Goal: Information Seeking & Learning: Learn about a topic

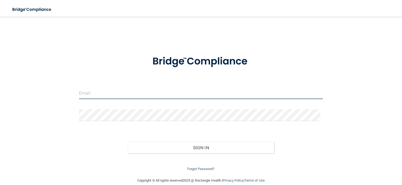
click at [103, 91] on input "email" at bounding box center [201, 93] width 244 height 12
type input "[EMAIL_ADDRESS][DOMAIN_NAME]"
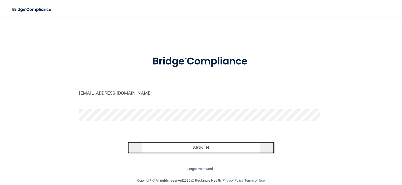
click at [172, 146] on button "Sign In" at bounding box center [201, 148] width 146 height 12
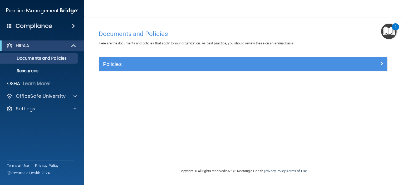
drag, startPoint x: 172, startPoint y: 146, endPoint x: 123, endPoint y: 169, distance: 53.9
click at [123, 169] on main "Documents and Policies Here are the documents and policies that apply to your o…" at bounding box center [243, 101] width 318 height 169
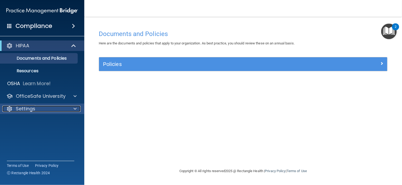
click at [43, 111] on div "Settings" at bounding box center [34, 109] width 65 height 6
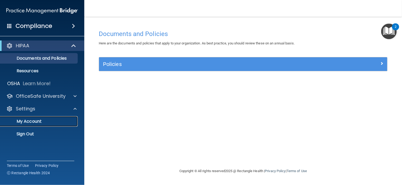
click at [41, 122] on p "My Account" at bounding box center [39, 121] width 72 height 5
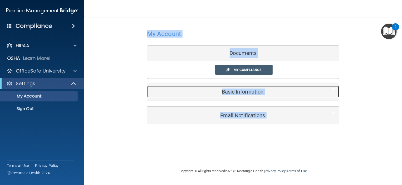
click at [231, 89] on h5 "Basic Information" at bounding box center [235, 92] width 168 height 6
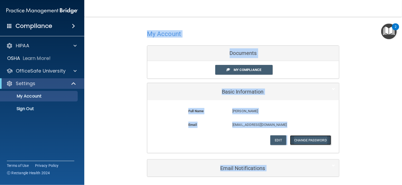
click at [307, 142] on button "Change Password" at bounding box center [310, 141] width 41 height 10
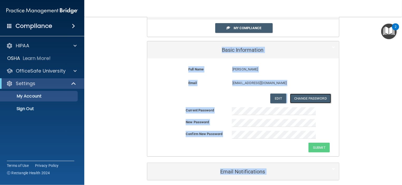
scroll to position [44, 0]
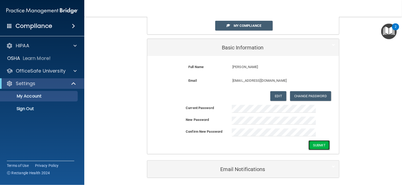
click at [315, 147] on button "Submit" at bounding box center [318, 146] width 21 height 10
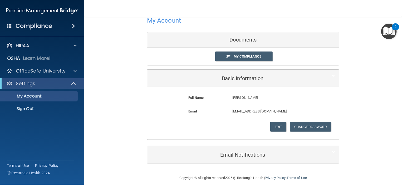
scroll to position [0, 0]
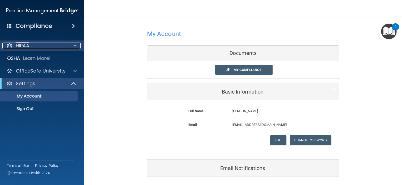
click at [77, 45] on div at bounding box center [74, 46] width 13 height 6
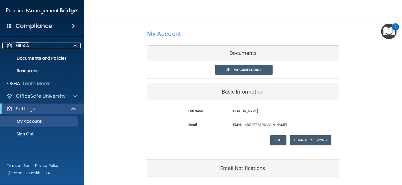
scroll to position [18, 0]
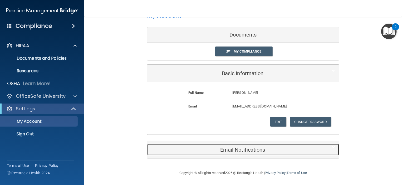
click at [249, 150] on h5 "Email Notifications" at bounding box center [235, 150] width 168 height 6
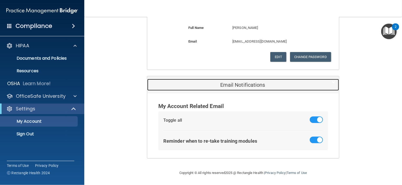
scroll to position [0, 0]
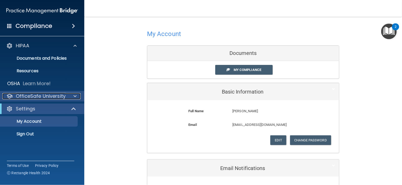
click at [75, 96] on span at bounding box center [74, 96] width 3 height 6
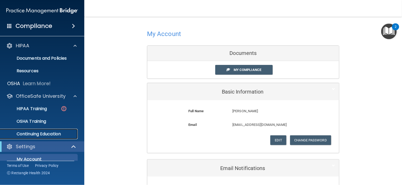
click at [36, 134] on p "Continuing Education" at bounding box center [39, 134] width 72 height 5
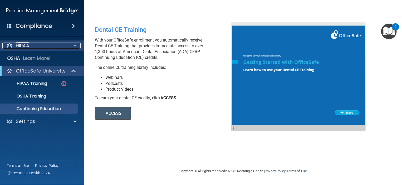
click at [76, 46] on span at bounding box center [74, 46] width 3 height 6
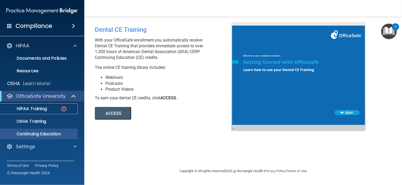
click at [40, 107] on p "HIPAA Training" at bounding box center [24, 108] width 43 height 5
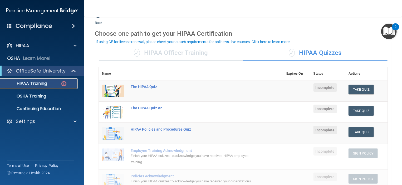
scroll to position [12, 0]
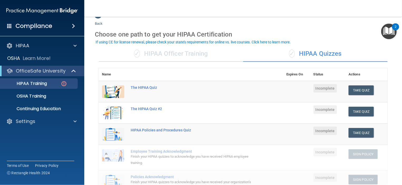
click at [389, 33] on img "Open Resource Center, 2 new notifications" at bounding box center [389, 32] width 16 height 16
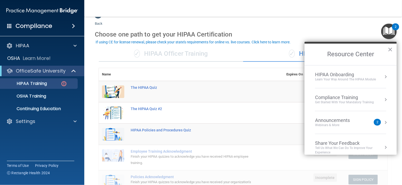
click at [393, 50] on h2 "Resource Center" at bounding box center [350, 55] width 92 height 22
click at [389, 48] on button "×" at bounding box center [390, 49] width 5 height 8
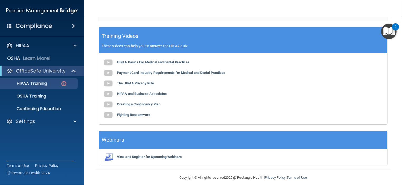
scroll to position [187, 0]
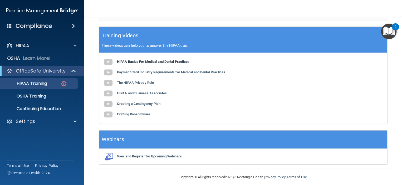
click at [109, 63] on img at bounding box center [108, 62] width 11 height 11
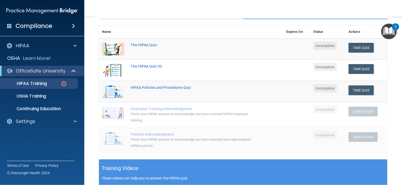
scroll to position [53, 0]
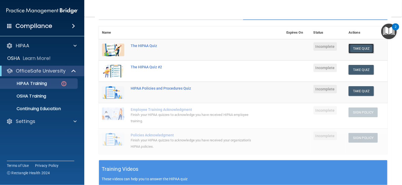
click at [354, 50] on button "Take Quiz" at bounding box center [360, 49] width 25 height 10
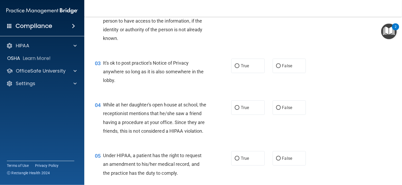
scroll to position [103, 0]
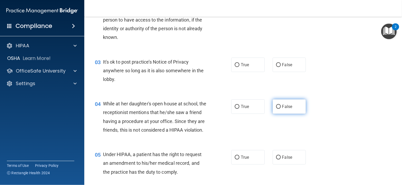
click at [276, 106] on input "False" at bounding box center [278, 107] width 5 height 4
radio input "true"
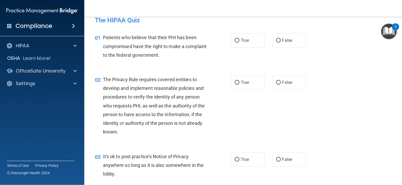
scroll to position [0, 0]
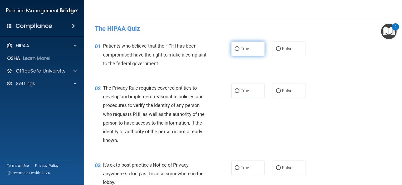
click at [237, 49] on input "True" at bounding box center [237, 49] width 5 height 4
radio input "true"
click at [235, 91] on input "True" at bounding box center [237, 91] width 5 height 4
radio input "true"
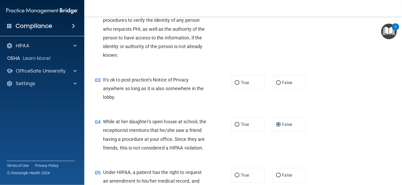
scroll to position [84, 0]
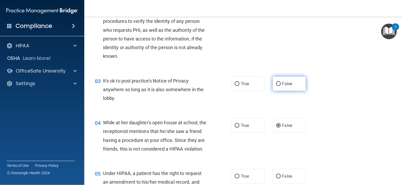
click at [276, 84] on input "False" at bounding box center [278, 84] width 5 height 4
radio input "true"
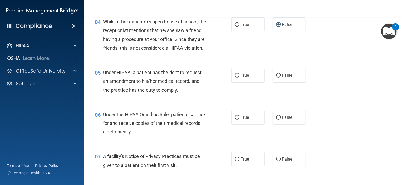
scroll to position [185, 0]
click at [236, 78] on input "True" at bounding box center [237, 76] width 5 height 4
radio input "true"
click at [236, 120] on input "True" at bounding box center [237, 118] width 5 height 4
radio input "true"
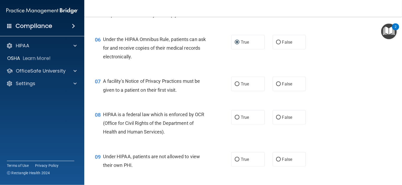
scroll to position [263, 0]
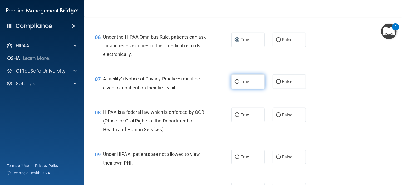
click at [235, 84] on input "True" at bounding box center [237, 82] width 5 height 4
radio input "true"
click at [236, 117] on input "True" at bounding box center [237, 116] width 5 height 4
radio input "true"
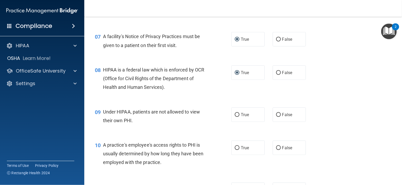
scroll to position [306, 0]
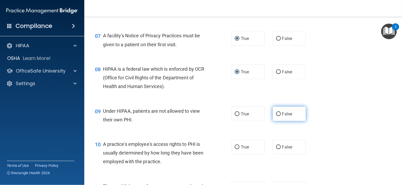
click at [277, 116] on input "False" at bounding box center [278, 114] width 5 height 4
radio input "true"
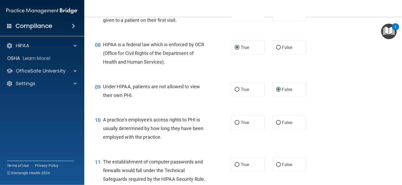
scroll to position [331, 0]
click at [276, 125] on input "False" at bounding box center [278, 123] width 5 height 4
radio input "true"
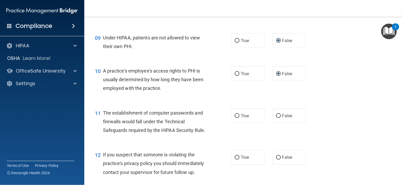
scroll to position [381, 0]
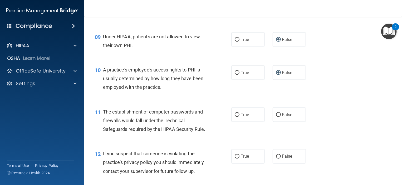
click at [212, 137] on div "11 The establishment of computer passwords and firewalls would fall under the T…" at bounding box center [163, 122] width 152 height 29
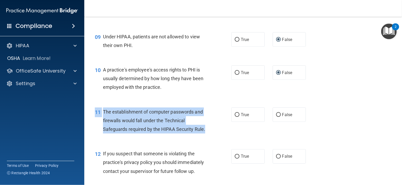
drag, startPoint x: 212, startPoint y: 139, endPoint x: 212, endPoint y: 148, distance: 8.4
click at [212, 143] on div "11 The establishment of computer passwords and firewalls would fall under the T…" at bounding box center [243, 122] width 304 height 42
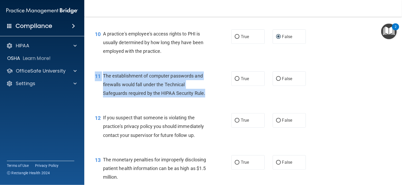
scroll to position [424, 0]
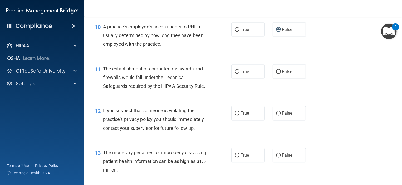
click at [347, 116] on div "12 If you suspect that someone is violating the practice's privacy policy you s…" at bounding box center [243, 121] width 304 height 42
click at [236, 116] on input "True" at bounding box center [237, 114] width 5 height 4
radio input "true"
click at [237, 74] on input "True" at bounding box center [237, 72] width 5 height 4
radio input "true"
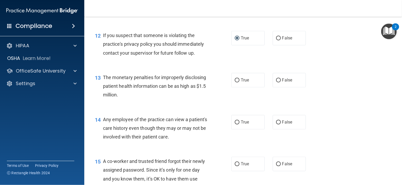
scroll to position [508, 0]
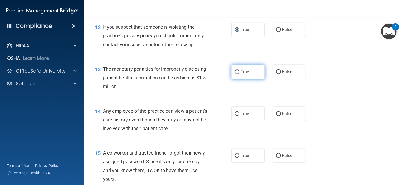
click at [235, 74] on input "True" at bounding box center [237, 72] width 5 height 4
radio input "true"
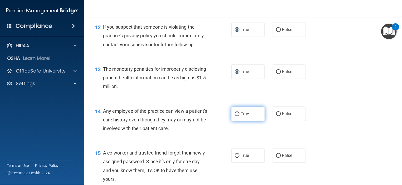
click at [235, 116] on input "True" at bounding box center [237, 114] width 5 height 4
radio input "true"
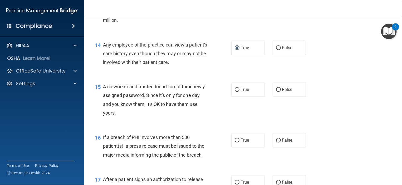
scroll to position [574, 0]
click at [276, 92] on input "False" at bounding box center [278, 90] width 5 height 4
radio input "true"
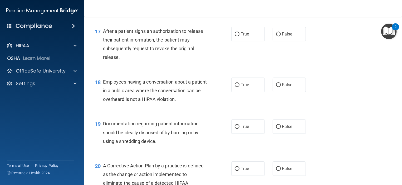
scroll to position [723, 0]
click at [276, 87] on input "False" at bounding box center [278, 85] width 5 height 4
radio input "true"
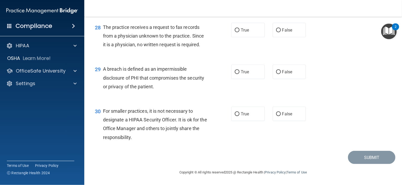
scroll to position [1268, 0]
click at [276, 114] on input "False" at bounding box center [278, 114] width 5 height 4
radio input "true"
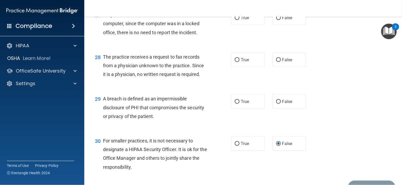
scroll to position [1229, 0]
click at [317, 81] on div "28 The practice receives a request to fax records from a physician unknown to t…" at bounding box center [243, 67] width 304 height 42
click at [235, 104] on input "True" at bounding box center [237, 102] width 5 height 4
radio input "true"
click at [276, 62] on input "False" at bounding box center [278, 60] width 5 height 4
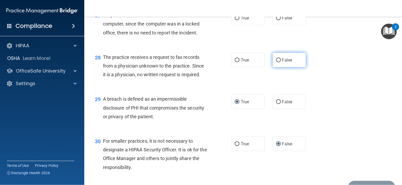
radio input "true"
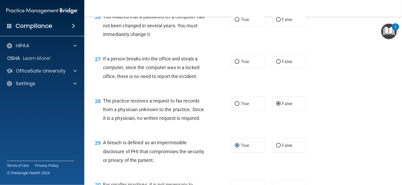
scroll to position [1185, 0]
click at [276, 65] on input "False" at bounding box center [278, 63] width 5 height 4
radio input "true"
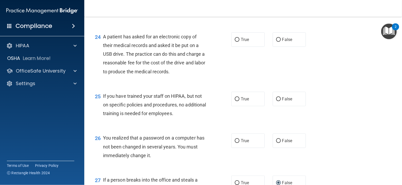
scroll to position [1064, 0]
click at [235, 42] on input "True" at bounding box center [237, 40] width 5 height 4
radio input "true"
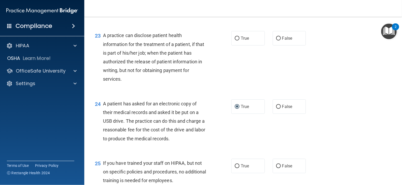
scroll to position [997, 0]
click at [235, 40] on input "True" at bounding box center [237, 38] width 5 height 4
radio input "true"
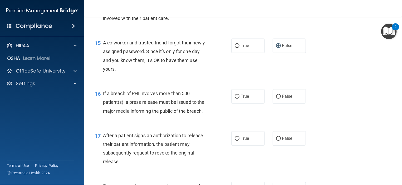
scroll to position [619, 0]
click at [276, 98] on input "False" at bounding box center [278, 96] width 5 height 4
radio input "true"
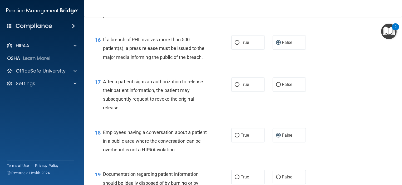
scroll to position [672, 0]
click at [235, 87] on input "True" at bounding box center [237, 85] width 5 height 4
radio input "true"
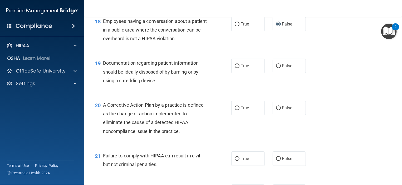
scroll to position [784, 0]
click at [277, 68] on input "False" at bounding box center [278, 66] width 5 height 4
radio input "true"
click at [237, 110] on input "True" at bounding box center [237, 108] width 5 height 4
radio input "true"
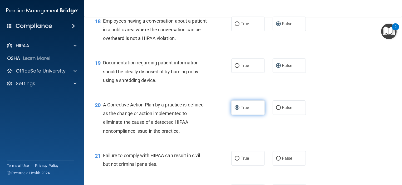
click at [235, 110] on input "True" at bounding box center [237, 108] width 5 height 4
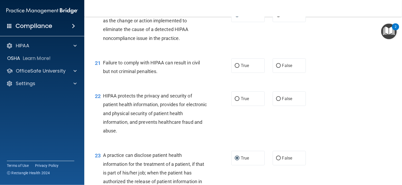
scroll to position [877, 0]
click at [277, 68] on input "False" at bounding box center [278, 66] width 5 height 4
radio input "true"
click at [235, 101] on input "True" at bounding box center [237, 99] width 5 height 4
radio input "true"
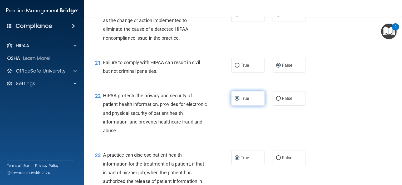
click at [235, 101] on input "True" at bounding box center [237, 99] width 5 height 4
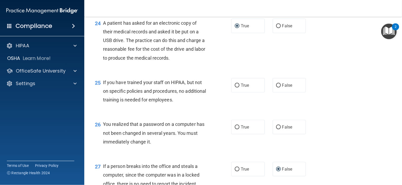
scroll to position [1077, 0]
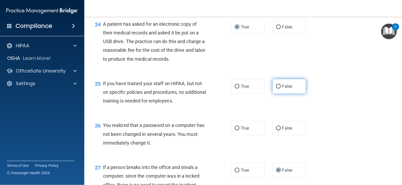
click at [276, 89] on input "False" at bounding box center [278, 87] width 5 height 4
radio input "true"
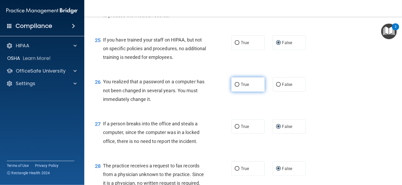
scroll to position [1120, 0]
click at [235, 87] on input "True" at bounding box center [237, 85] width 5 height 4
radio input "true"
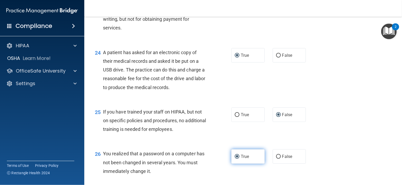
scroll to position [1268, 0]
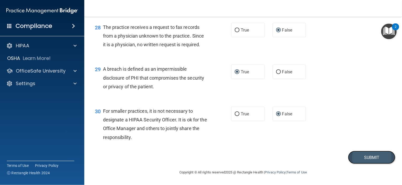
click at [362, 157] on button "Submit" at bounding box center [371, 157] width 47 height 13
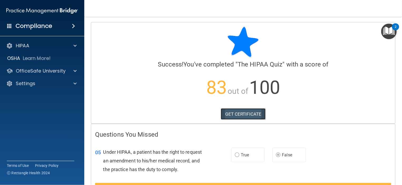
click at [245, 116] on link "GET CERTIFICATE" at bounding box center [243, 115] width 45 height 12
click at [391, 27] on img "Open Resource Center, 2 new notifications" at bounding box center [389, 32] width 16 height 16
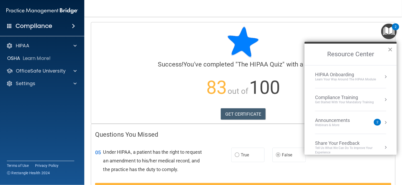
click at [389, 50] on button "×" at bounding box center [390, 49] width 5 height 8
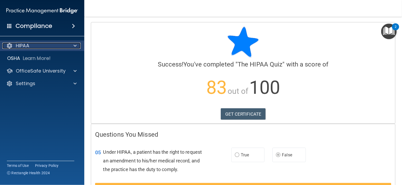
click at [75, 45] on span at bounding box center [74, 46] width 3 height 6
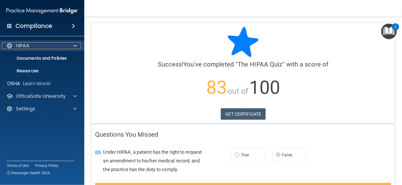
click at [75, 45] on span at bounding box center [74, 46] width 3 height 6
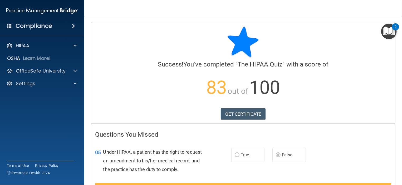
click at [73, 26] on span at bounding box center [73, 26] width 3 height 6
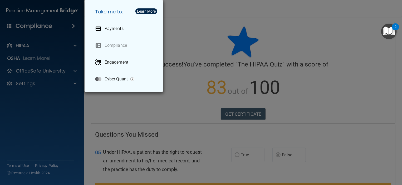
click at [74, 85] on div "Take me to: Payments Compliance Engagement Cyber Quant" at bounding box center [201, 92] width 402 height 185
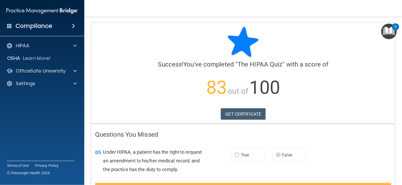
click at [388, 29] on img "Open Resource Center, 2 new notifications" at bounding box center [389, 32] width 16 height 16
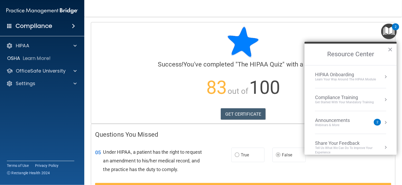
click at [383, 99] on button "Resource Center" at bounding box center [385, 99] width 5 height 5
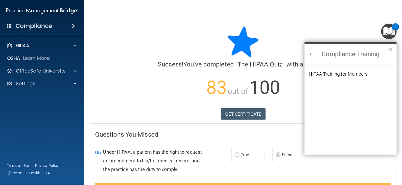
click at [390, 48] on button "×" at bounding box center [390, 49] width 5 height 8
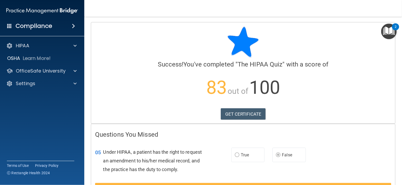
drag, startPoint x: 137, startPoint y: 28, endPoint x: 117, endPoint y: 57, distance: 35.4
click at [117, 57] on div at bounding box center [243, 42] width 296 height 32
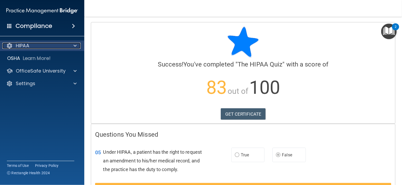
click at [11, 47] on div at bounding box center [9, 46] width 6 height 6
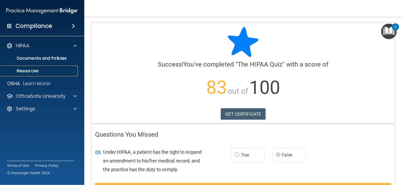
click at [27, 71] on p "Resources" at bounding box center [39, 70] width 72 height 5
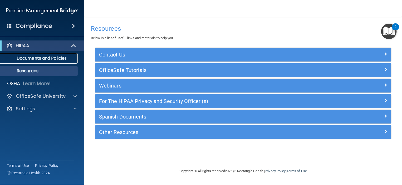
click at [38, 58] on p "Documents and Policies" at bounding box center [39, 58] width 72 height 5
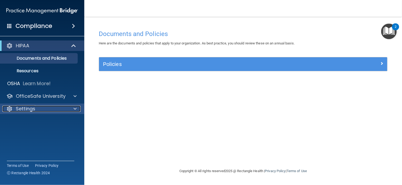
click at [32, 108] on p "Settings" at bounding box center [25, 109] width 19 height 6
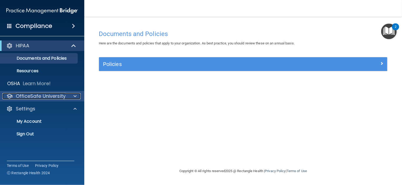
click at [41, 98] on p "OfficeSafe University" at bounding box center [41, 96] width 50 height 6
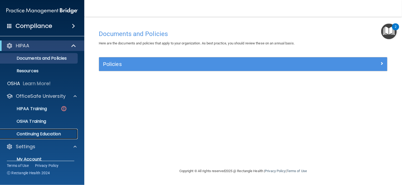
click at [42, 132] on p "Continuing Education" at bounding box center [39, 134] width 72 height 5
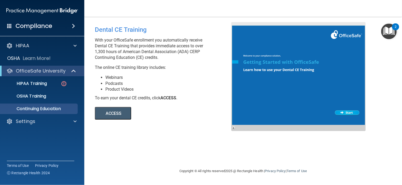
click at [110, 111] on button "ACCESS" at bounding box center [113, 113] width 36 height 13
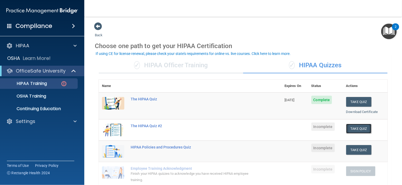
click at [357, 129] on button "Take Quiz" at bounding box center [358, 129] width 25 height 10
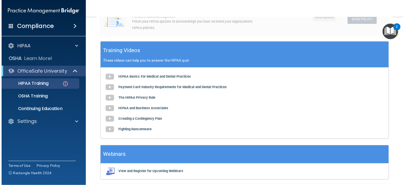
scroll to position [179, 0]
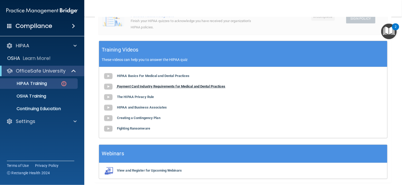
click at [126, 86] on b "Payment Card Industry Requirements for Medical and Dental Practices" at bounding box center [171, 87] width 109 height 4
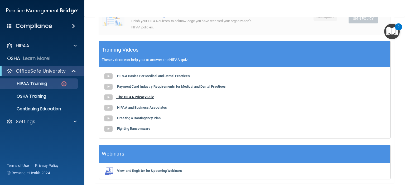
click at [110, 99] on img at bounding box center [108, 97] width 11 height 11
click at [135, 107] on b "HIPAA and Business Associates" at bounding box center [142, 108] width 50 height 4
click at [138, 117] on b "Creating a Contingency Plan" at bounding box center [138, 118] width 43 height 4
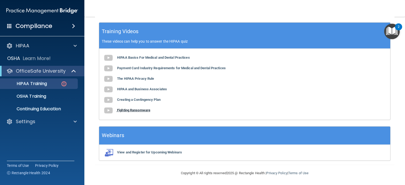
click at [140, 110] on b "Fighting Ransomware" at bounding box center [133, 110] width 33 height 4
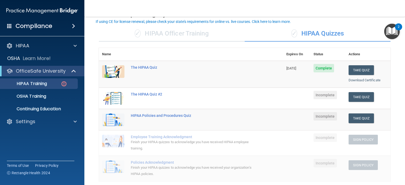
scroll to position [31, 0]
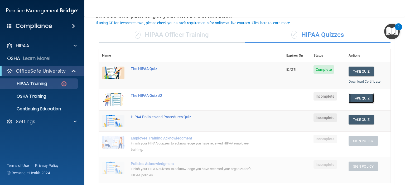
click at [359, 98] on button "Take Quiz" at bounding box center [360, 99] width 25 height 10
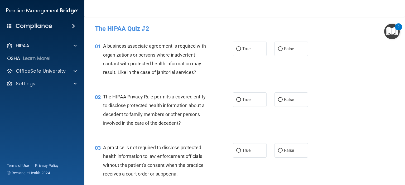
click at [288, 83] on div "01 A business associate agreement is required with organizations or persons whe…" at bounding box center [244, 60] width 307 height 51
click at [278, 49] on input "False" at bounding box center [280, 49] width 5 height 4
radio input "true"
click at [237, 101] on input "True" at bounding box center [238, 100] width 5 height 4
radio input "true"
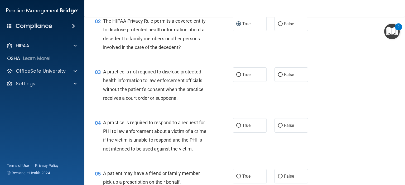
scroll to position [76, 0]
click at [278, 74] on input "False" at bounding box center [280, 75] width 5 height 4
radio input "true"
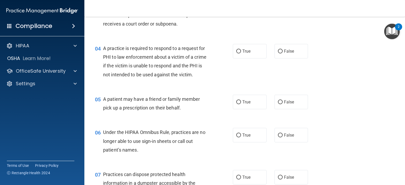
scroll to position [151, 0]
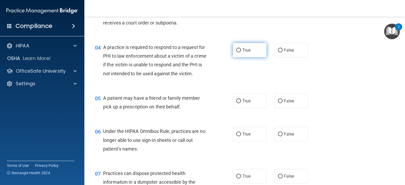
click at [237, 51] on input "True" at bounding box center [238, 50] width 5 height 4
radio input "true"
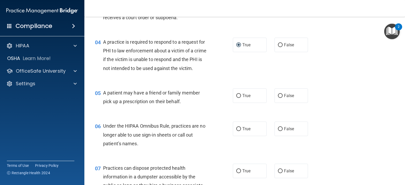
scroll to position [175, 0]
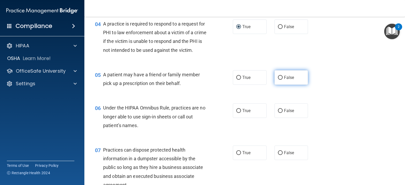
click at [278, 80] on input "False" at bounding box center [280, 78] width 5 height 4
radio input "true"
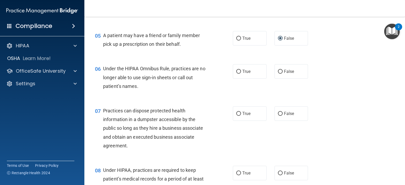
scroll to position [213, 0]
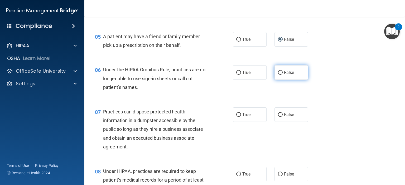
click at [278, 75] on input "False" at bounding box center [280, 73] width 5 height 4
radio input "true"
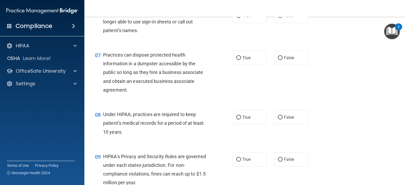
scroll to position [270, 0]
click at [278, 60] on input "False" at bounding box center [280, 58] width 5 height 4
radio input "true"
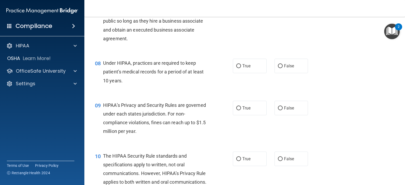
scroll to position [321, 0]
click at [278, 68] on input "False" at bounding box center [280, 67] width 5 height 4
radio input "true"
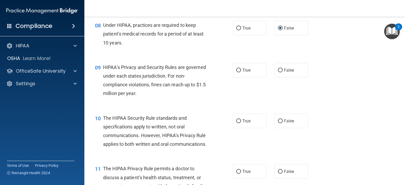
scroll to position [361, 0]
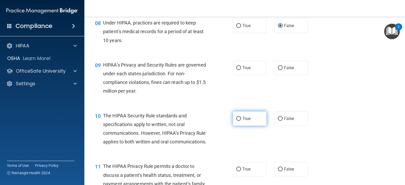
click at [237, 121] on input "True" at bounding box center [238, 119] width 5 height 4
radio input "true"
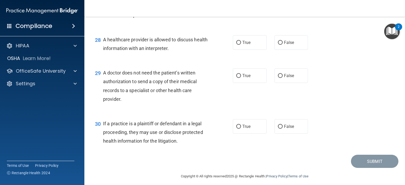
scroll to position [1269, 0]
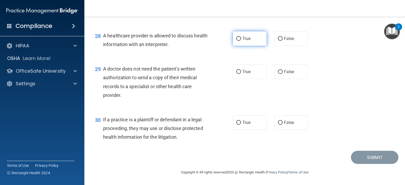
click at [237, 39] on input "True" at bounding box center [238, 39] width 5 height 4
radio input "true"
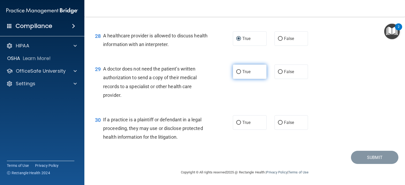
click at [237, 71] on input "True" at bounding box center [238, 72] width 5 height 4
radio input "true"
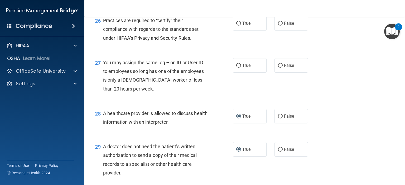
scroll to position [1173, 0]
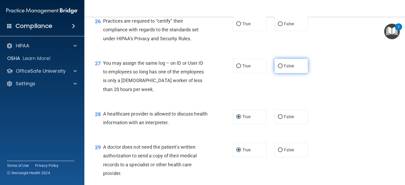
click at [278, 68] on input "False" at bounding box center [280, 66] width 5 height 4
radio input "true"
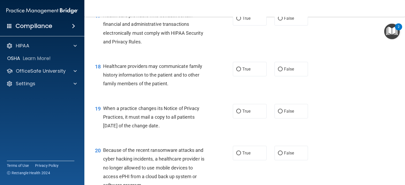
scroll to position [791, 0]
click at [279, 72] on input "False" at bounding box center [280, 70] width 5 height 4
radio input "true"
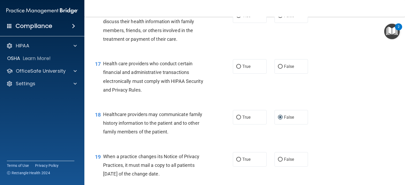
scroll to position [743, 0]
click at [236, 69] on input "True" at bounding box center [238, 67] width 5 height 4
radio input "true"
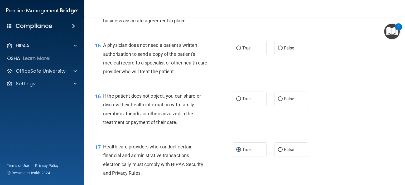
scroll to position [660, 0]
click at [237, 50] on input "True" at bounding box center [238, 48] width 5 height 4
radio input "true"
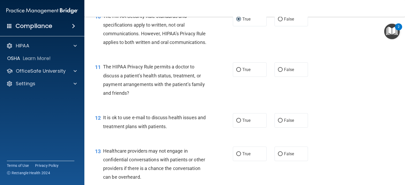
scroll to position [464, 0]
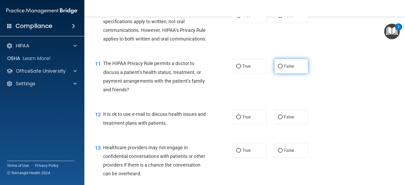
click at [278, 68] on input "False" at bounding box center [280, 67] width 5 height 4
radio input "true"
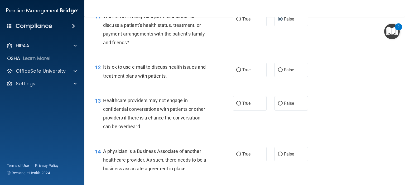
scroll to position [512, 0]
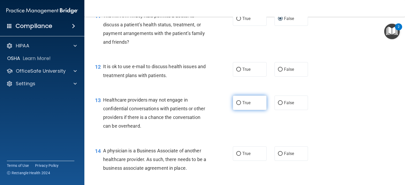
click at [237, 105] on input "True" at bounding box center [238, 103] width 5 height 4
radio input "true"
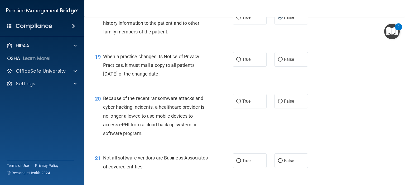
scroll to position [843, 0]
click at [278, 62] on input "False" at bounding box center [280, 60] width 5 height 4
radio input "true"
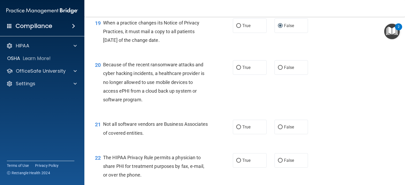
scroll to position [876, 0]
click at [215, 107] on div "20 Because of the recent ransomware attacks and cyber hacking incidents, a heal…" at bounding box center [164, 84] width 154 height 46
click at [237, 70] on input "True" at bounding box center [238, 68] width 5 height 4
radio input "true"
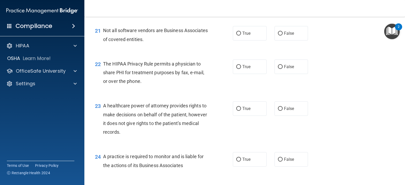
scroll to position [970, 0]
click at [237, 69] on input "True" at bounding box center [238, 67] width 5 height 4
radio input "true"
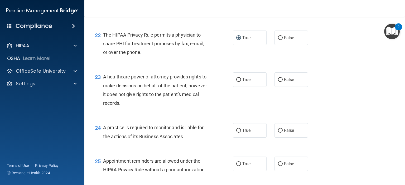
scroll to position [988, 0]
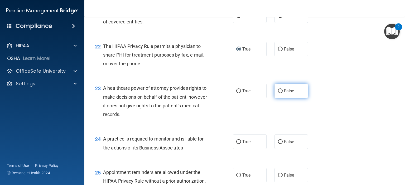
click at [278, 93] on input "False" at bounding box center [280, 91] width 5 height 4
radio input "true"
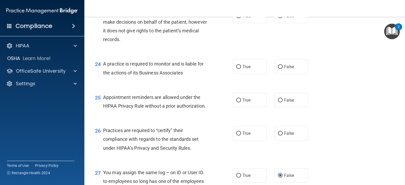
scroll to position [1061, 0]
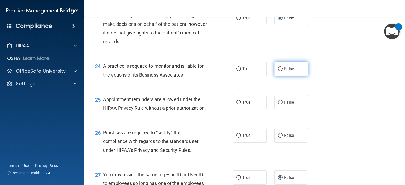
click at [278, 71] on input "False" at bounding box center [280, 69] width 5 height 4
radio input "true"
click at [236, 105] on input "True" at bounding box center [238, 103] width 5 height 4
radio input "true"
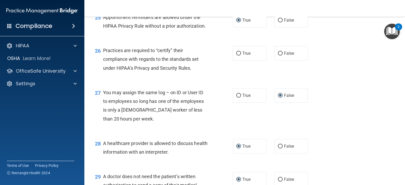
scroll to position [1143, 0]
click at [278, 56] on input "False" at bounding box center [280, 54] width 5 height 4
radio input "true"
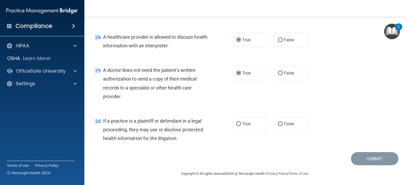
scroll to position [1269, 0]
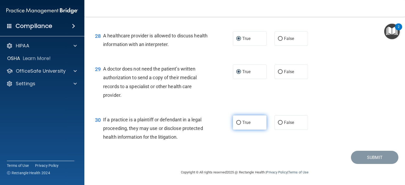
click at [236, 123] on input "True" at bounding box center [238, 123] width 5 height 4
radio input "true"
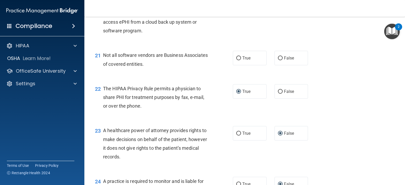
scroll to position [945, 0]
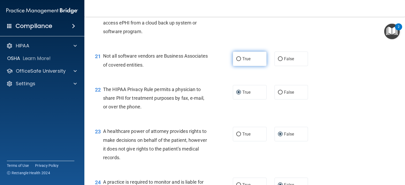
click at [236, 61] on input "True" at bounding box center [238, 59] width 5 height 4
radio input "true"
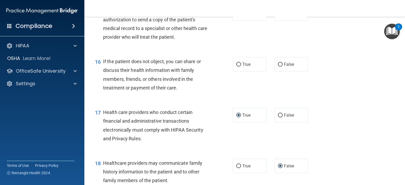
scroll to position [690, 0]
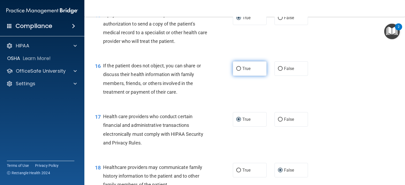
click at [236, 71] on input "True" at bounding box center [238, 69] width 5 height 4
radio input "true"
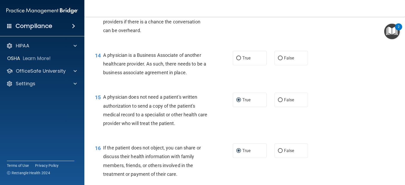
scroll to position [608, 0]
click at [278, 60] on input "False" at bounding box center [280, 58] width 5 height 4
radio input "true"
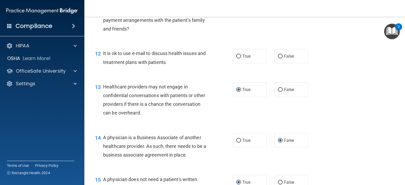
scroll to position [525, 0]
drag, startPoint x: 310, startPoint y: 60, endPoint x: 236, endPoint y: 72, distance: 75.0
click at [236, 58] on input "True" at bounding box center [238, 56] width 5 height 4
radio input "true"
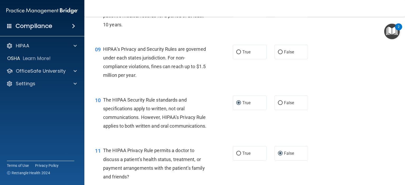
scroll to position [378, 0]
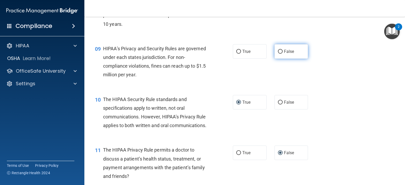
click at [278, 54] on input "False" at bounding box center [280, 52] width 5 height 4
radio input "true"
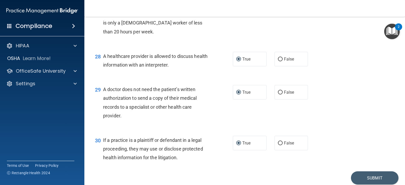
scroll to position [1269, 0]
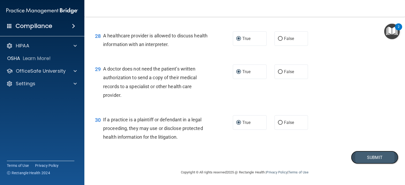
click at [363, 159] on button "Submit" at bounding box center [374, 157] width 47 height 13
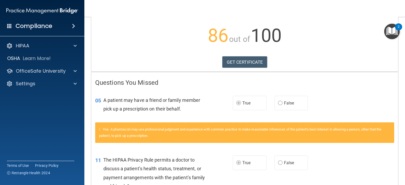
scroll to position [53, 0]
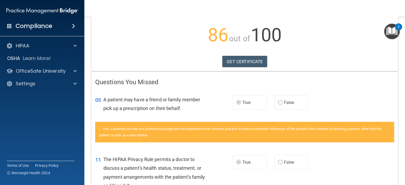
click at [234, 108] on label "True" at bounding box center [250, 102] width 34 height 14
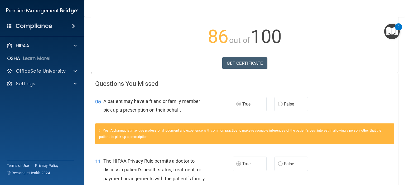
scroll to position [0, 0]
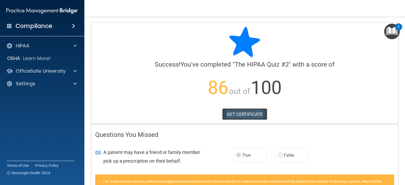
click at [239, 115] on link "GET CERTIFICATE" at bounding box center [244, 115] width 45 height 12
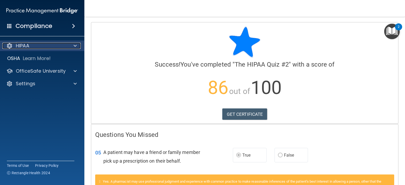
click at [74, 45] on span at bounding box center [74, 46] width 3 height 6
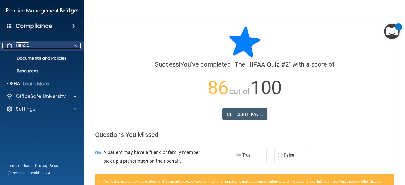
click at [74, 45] on span at bounding box center [74, 46] width 3 height 6
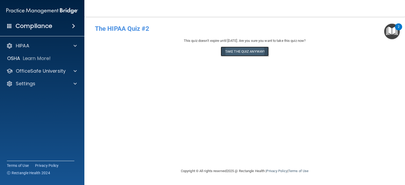
click at [242, 53] on button "Take the quiz anyway!" at bounding box center [244, 52] width 48 height 10
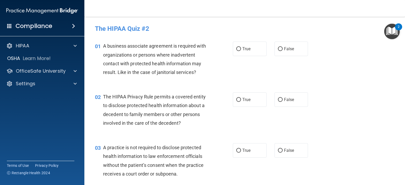
drag, startPoint x: 210, startPoint y: 69, endPoint x: 234, endPoint y: 71, distance: 24.6
click at [234, 71] on div "01 A business associate agreement is required with organizations or persons whe…" at bounding box center [164, 61] width 154 height 38
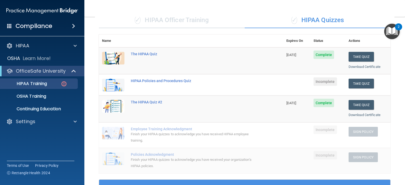
scroll to position [45, 0]
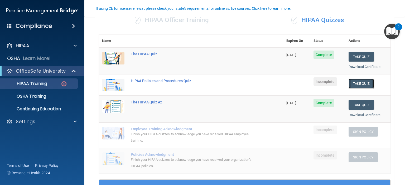
drag, startPoint x: 41, startPoint y: 0, endPoint x: 357, endPoint y: 81, distance: 325.8
click at [357, 81] on button "Take Quiz" at bounding box center [360, 84] width 25 height 10
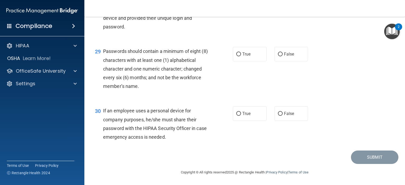
scroll to position [1382, 0]
click at [278, 115] on input "False" at bounding box center [280, 114] width 5 height 4
radio input "true"
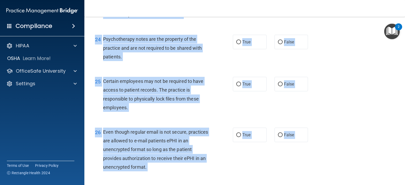
drag, startPoint x: 327, startPoint y: 70, endPoint x: 327, endPoint y: 10, distance: 60.3
click at [327, 10] on div "Toggle navigation [PERSON_NAME] [EMAIL_ADDRESS][DOMAIN_NAME] Manage My Enterpri…" at bounding box center [244, 92] width 320 height 185
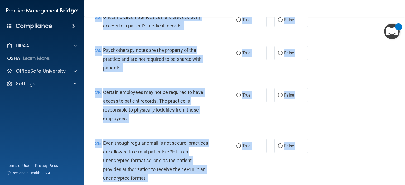
click at [346, 81] on div "24 Psychotherapy notes are the property of the practice and are not required to…" at bounding box center [244, 60] width 307 height 42
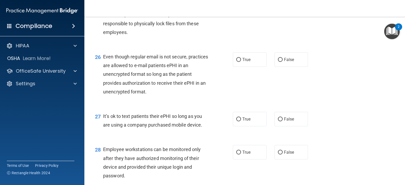
scroll to position [1382, 0]
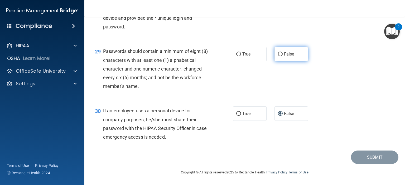
click at [278, 53] on input "False" at bounding box center [280, 54] width 5 height 4
radio input "true"
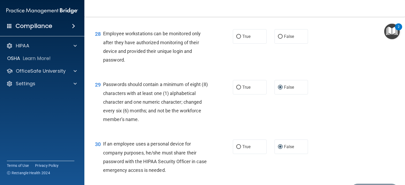
scroll to position [1322, 0]
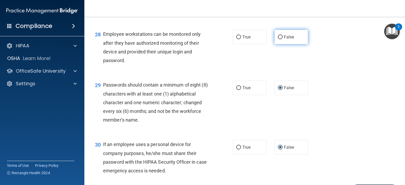
click at [278, 39] on input "False" at bounding box center [280, 37] width 5 height 4
radio input "true"
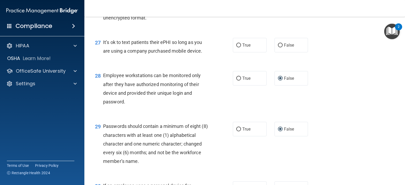
scroll to position [1281, 0]
click at [278, 47] on input "False" at bounding box center [280, 45] width 5 height 4
radio input "true"
click at [278, 47] on input "False" at bounding box center [280, 45] width 5 height 4
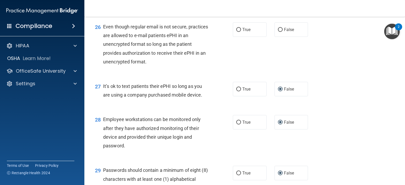
scroll to position [1233, 0]
